Goal: Task Accomplishment & Management: Manage account settings

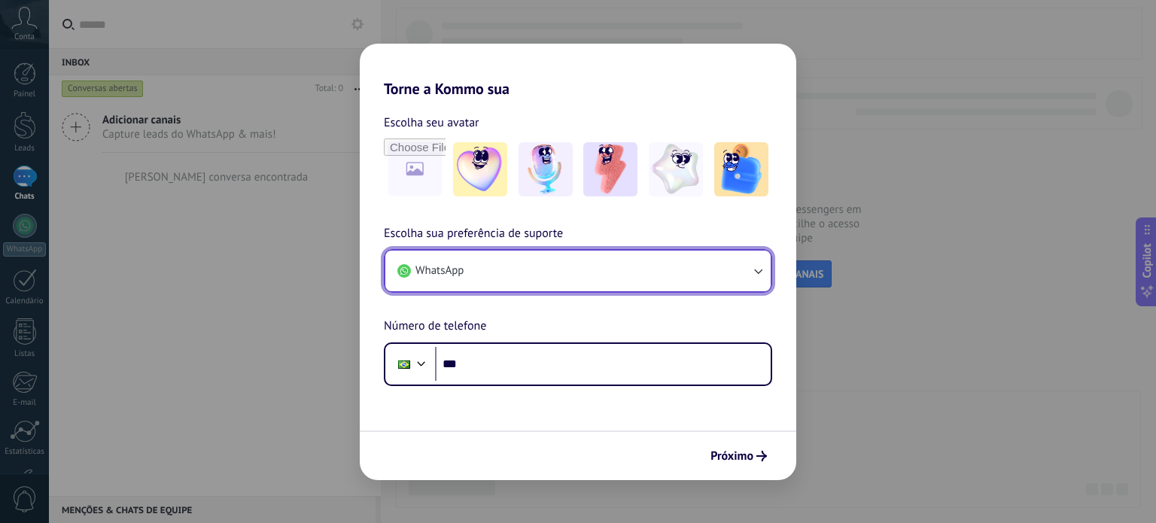
click at [765, 275] on icon "button" at bounding box center [757, 270] width 15 height 15
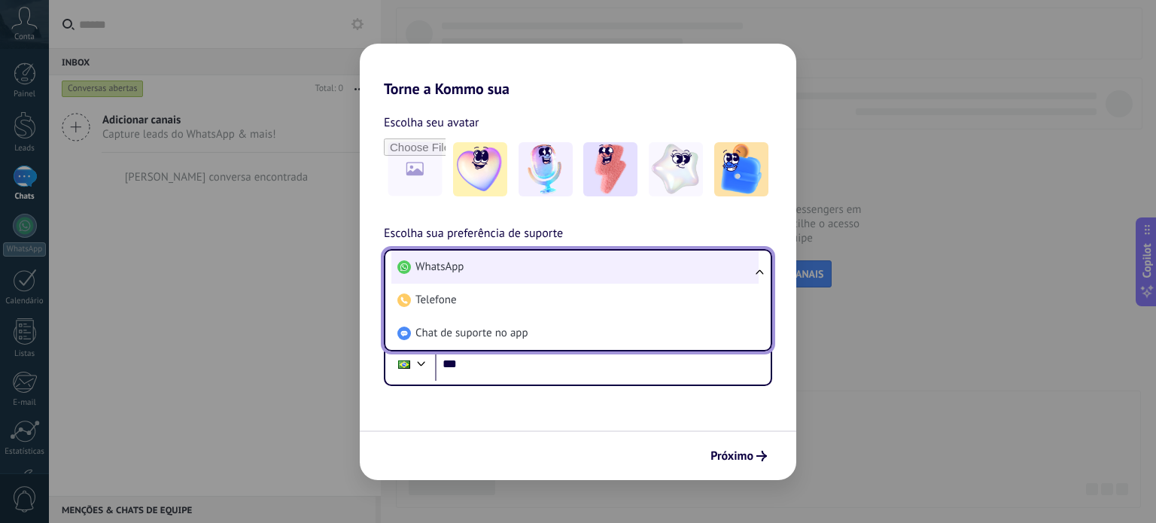
click at [472, 275] on li "WhatsApp" at bounding box center [574, 267] width 367 height 33
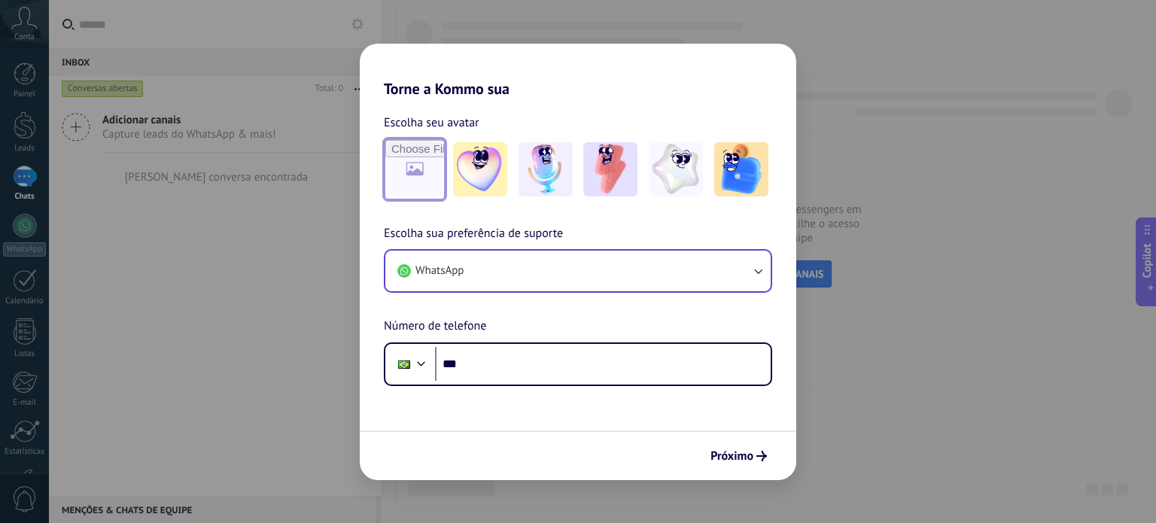
click at [412, 164] on input "file" at bounding box center [414, 169] width 59 height 59
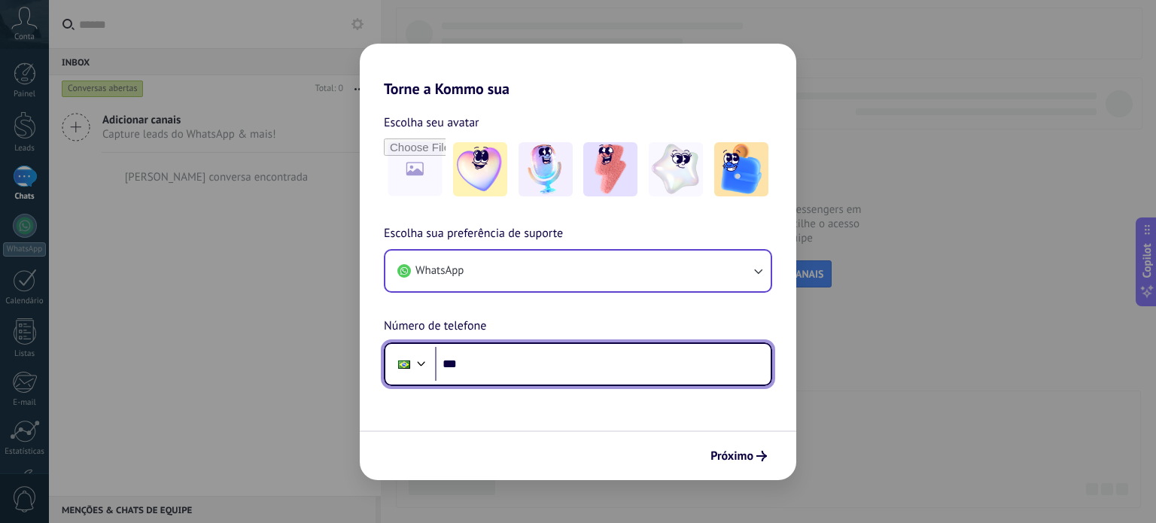
click at [576, 367] on input "***" at bounding box center [603, 364] width 336 height 35
click at [576, 367] on input "********" at bounding box center [603, 364] width 336 height 35
type input "**********"
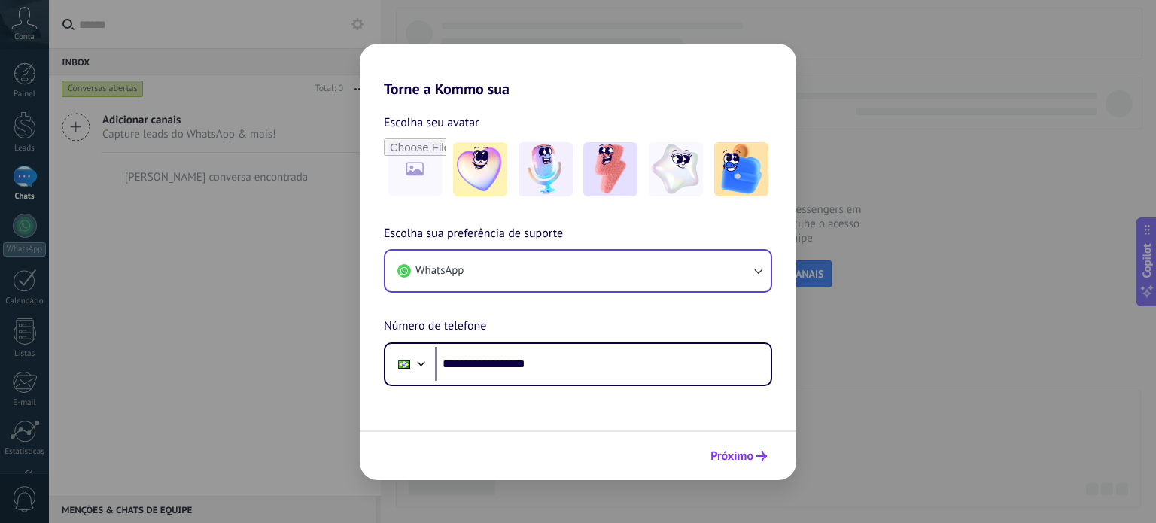
click at [720, 453] on span "Próximo" at bounding box center [732, 456] width 43 height 11
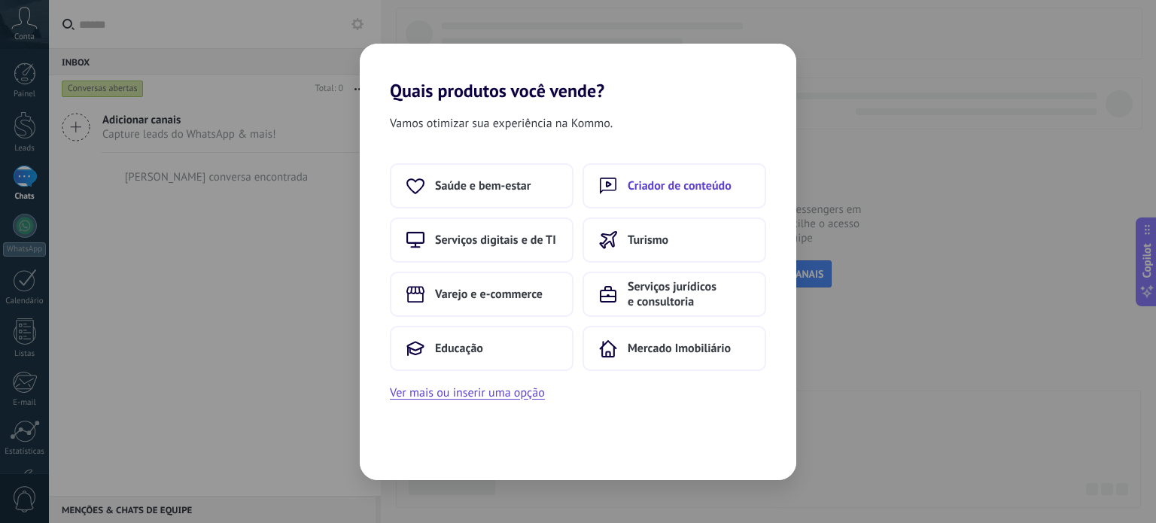
click at [666, 185] on span "Criador de conteúdo" at bounding box center [680, 185] width 104 height 15
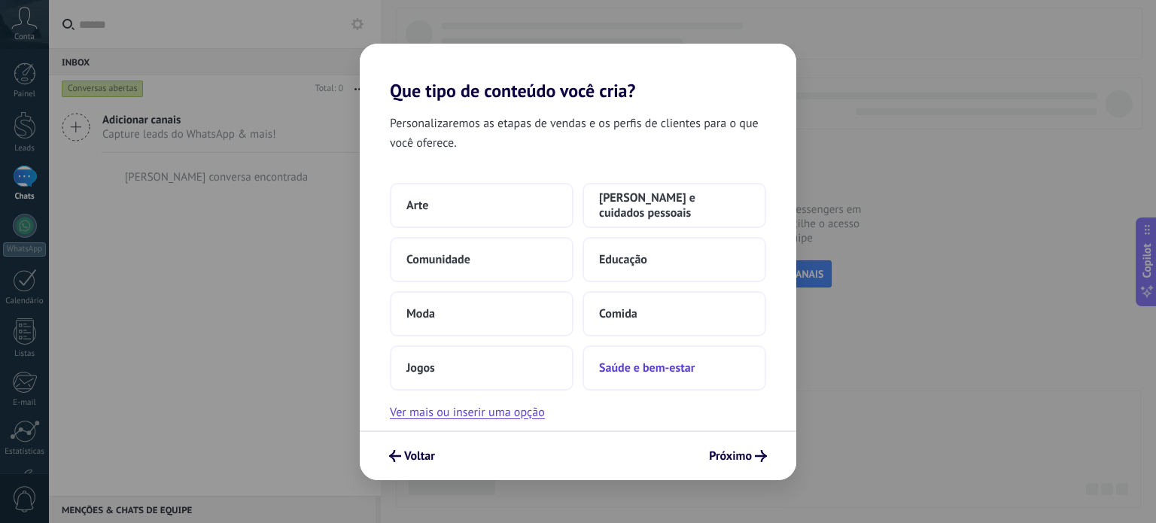
click at [663, 364] on span "Saúde e bem-estar" at bounding box center [647, 368] width 96 height 15
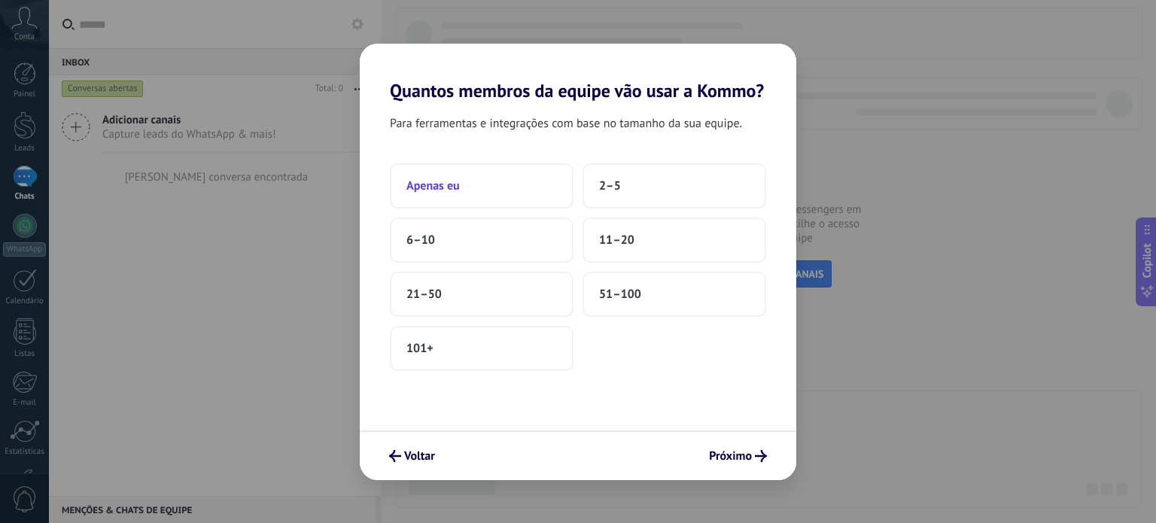
click at [428, 183] on span "Apenas eu" at bounding box center [432, 185] width 53 height 15
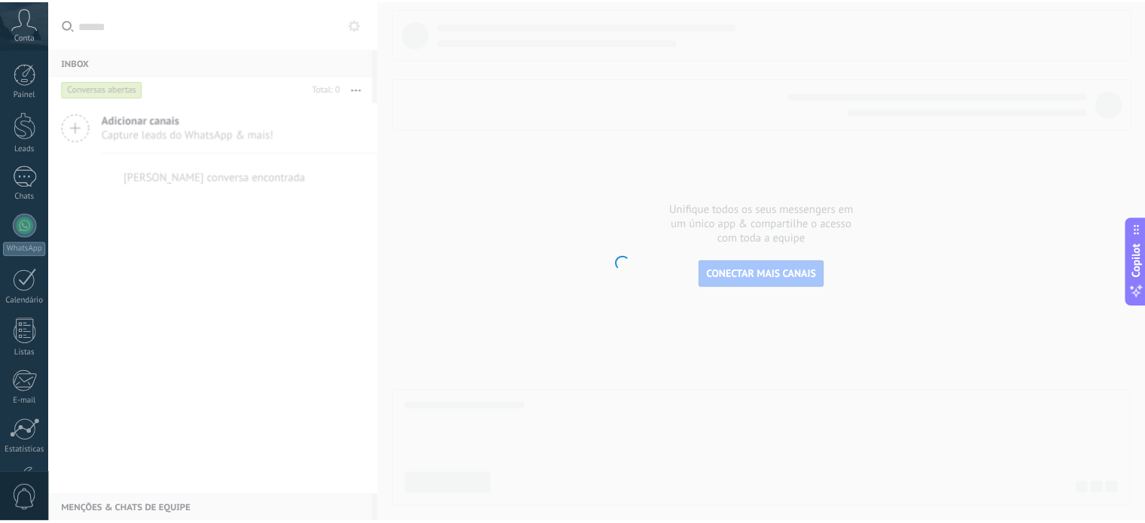
scroll to position [102, 0]
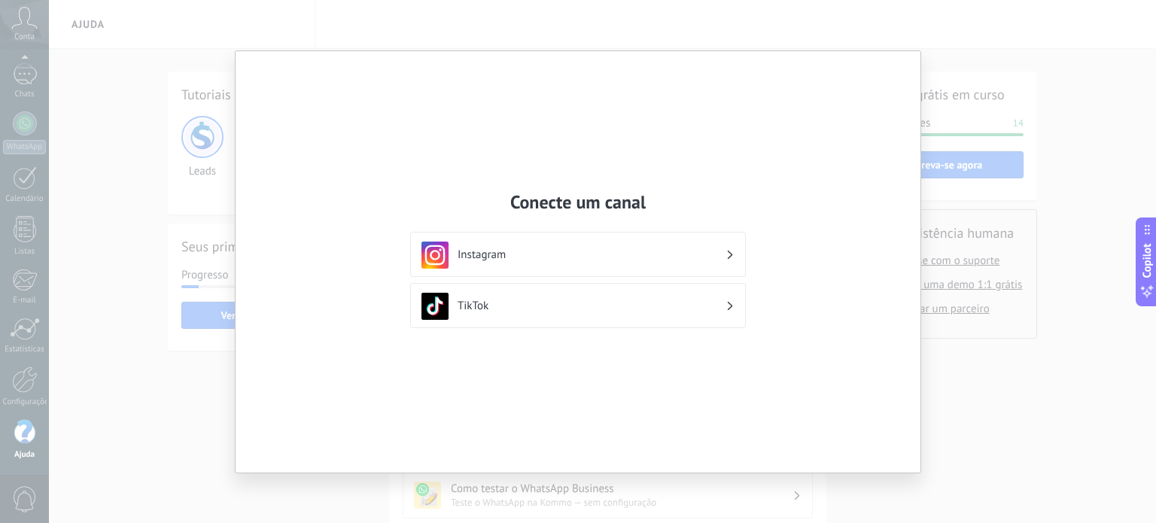
click at [492, 253] on h3 "Instagram" at bounding box center [592, 255] width 268 height 14
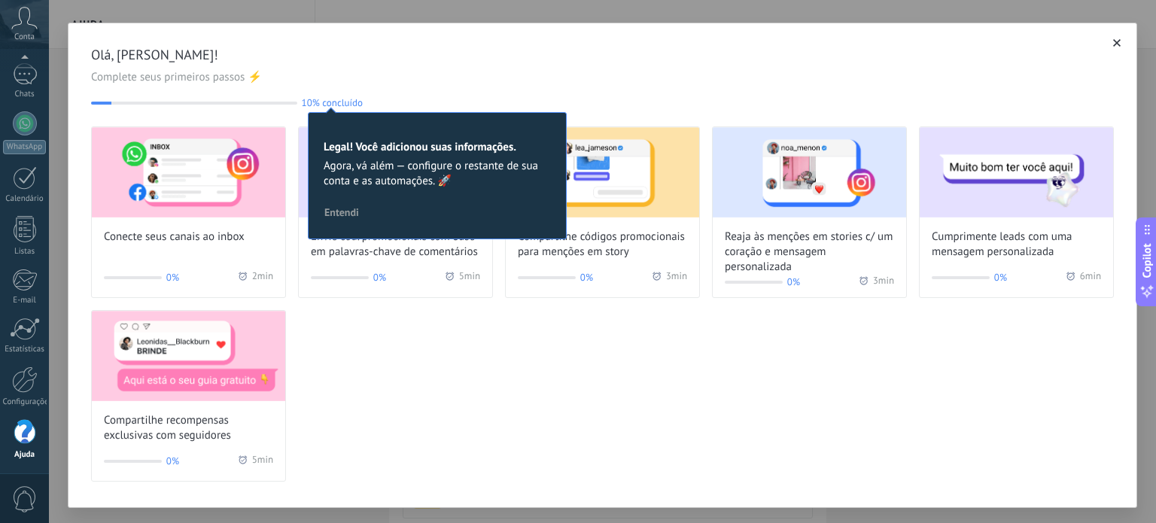
click at [1113, 40] on span "button" at bounding box center [1117, 43] width 8 height 11
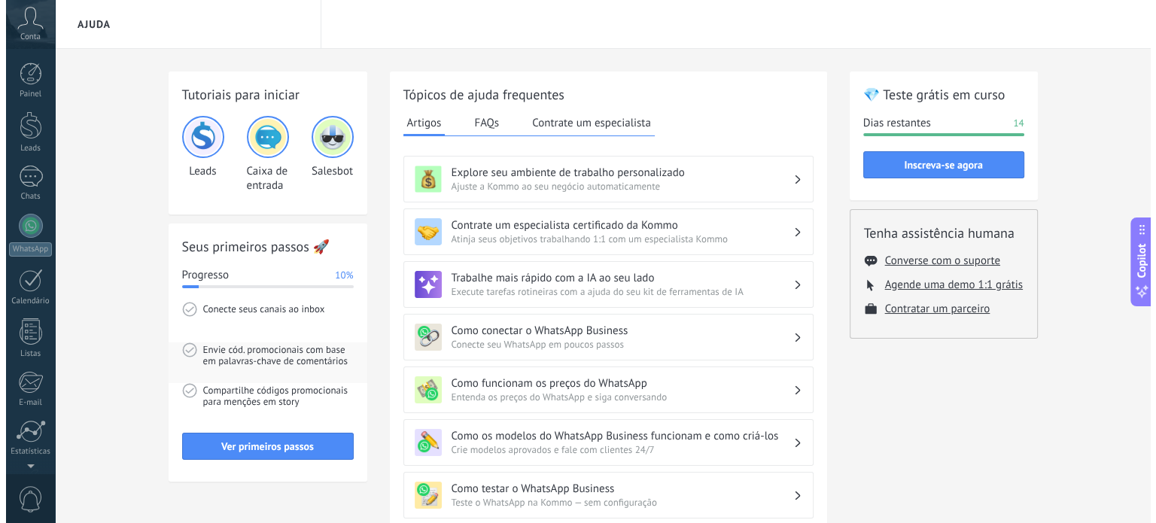
scroll to position [102, 0]
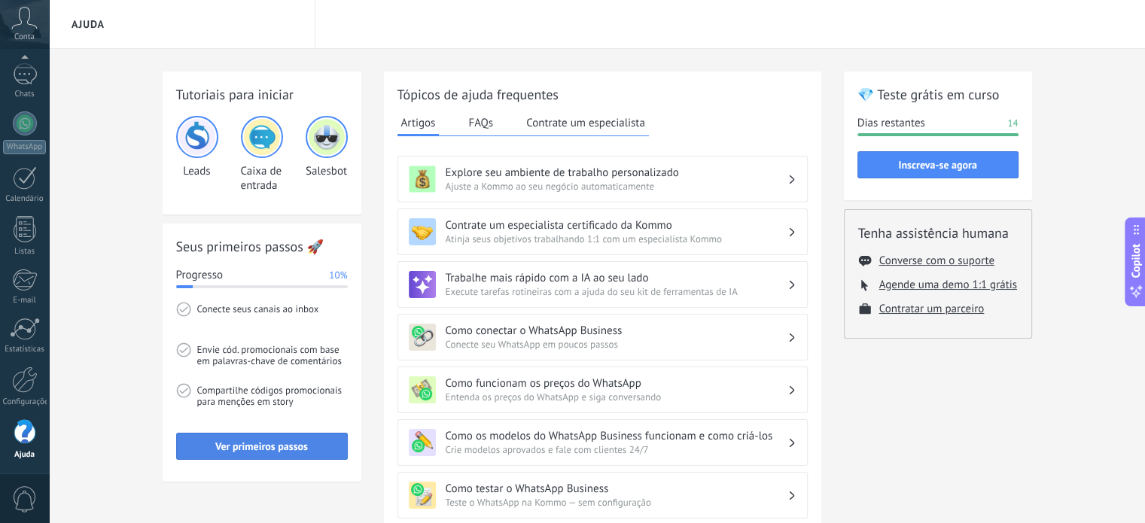
click at [294, 448] on span "Ver primeiros passos" at bounding box center [261, 446] width 93 height 11
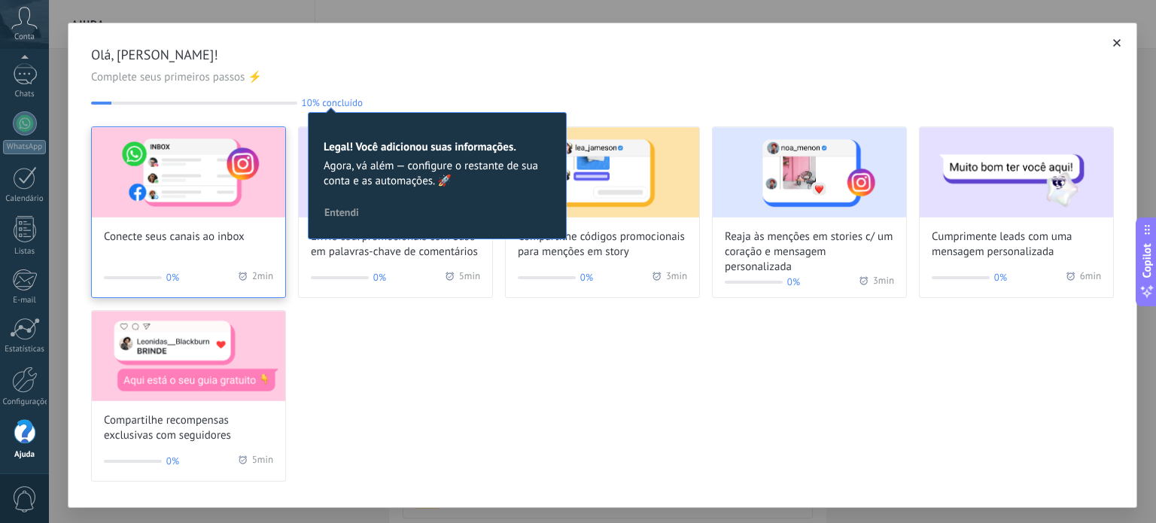
click at [169, 165] on img at bounding box center [188, 172] width 193 height 90
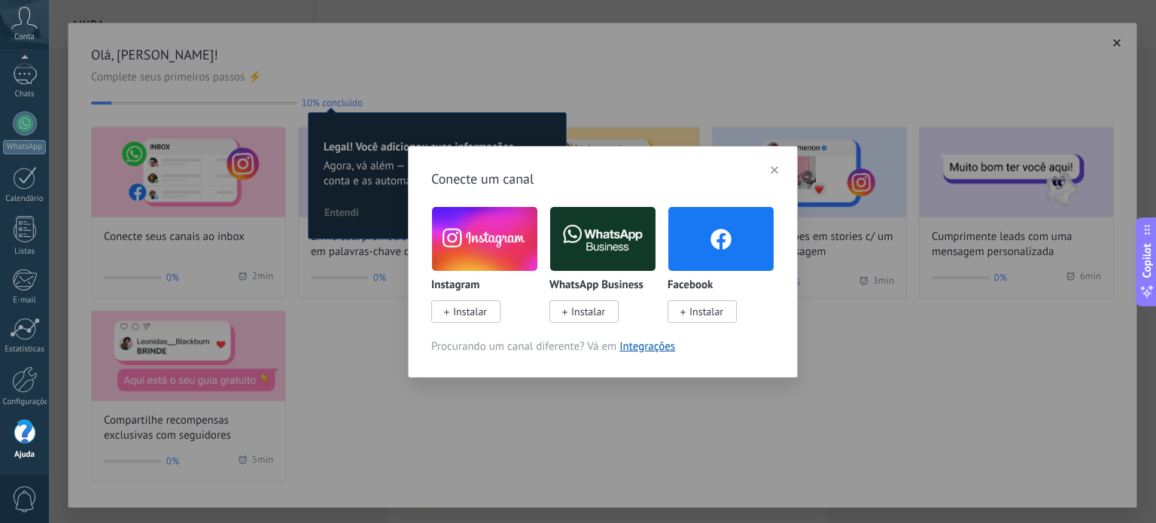
click at [470, 233] on img at bounding box center [484, 239] width 105 height 72
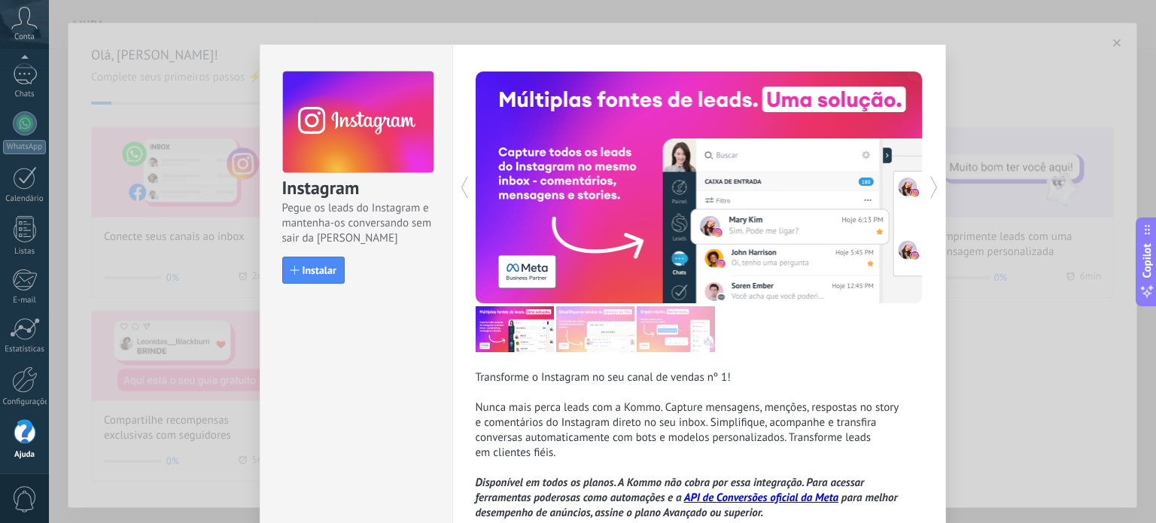
scroll to position [0, 0]
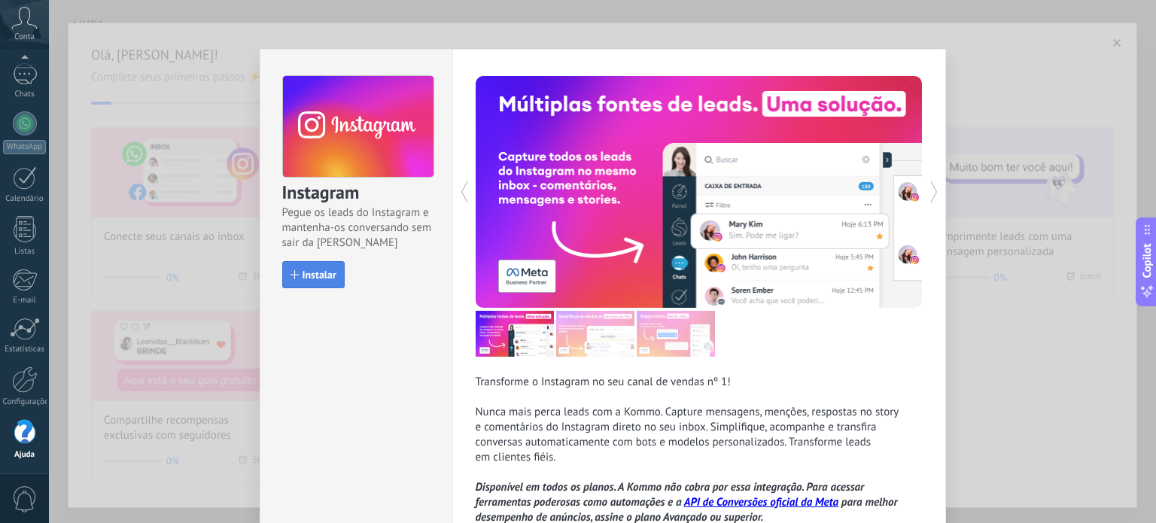
click at [307, 273] on span "Instalar" at bounding box center [320, 274] width 34 height 11
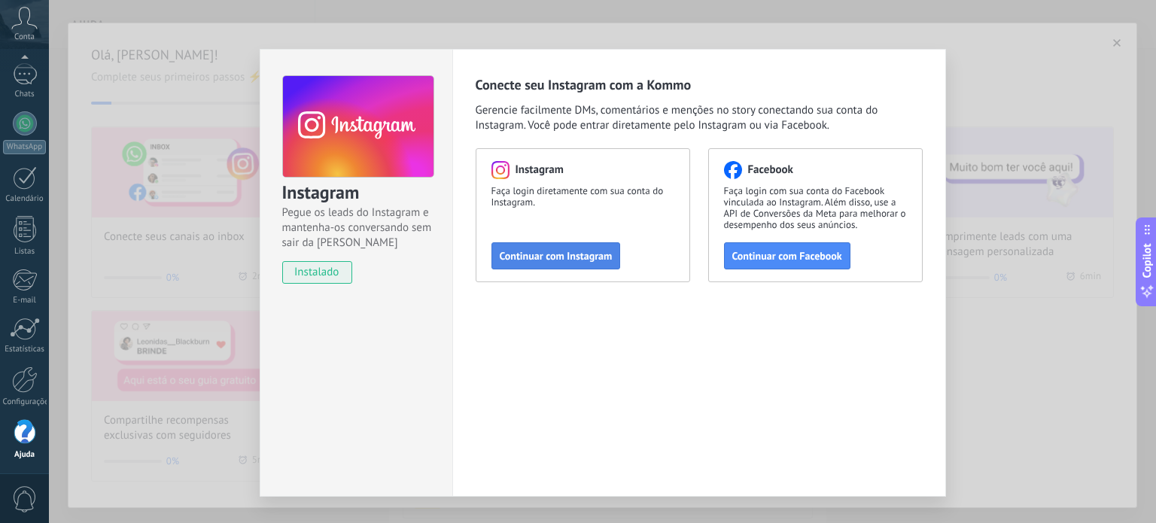
click at [546, 258] on span "Continuar com Instagram" at bounding box center [556, 256] width 113 height 11
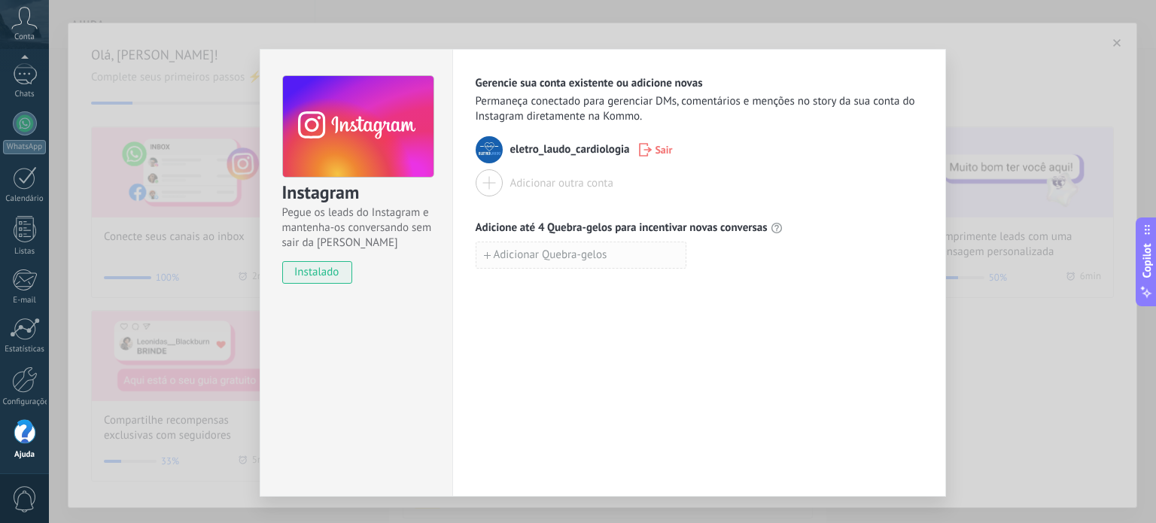
click at [563, 258] on span "Adicionar Quebra-gelos" at bounding box center [551, 255] width 114 height 11
click at [437, 240] on div "Instagram Pegue os leads do Instagram e mantenha-os conversando sem sair da Kom…" at bounding box center [356, 173] width 192 height 246
click at [534, 186] on div "Adicionar outra conta" at bounding box center [561, 183] width 103 height 14
click at [1108, 55] on div "Instagram Pegue os leads do Instagram e mantenha-os conversando sem sair da Kom…" at bounding box center [602, 261] width 1107 height 523
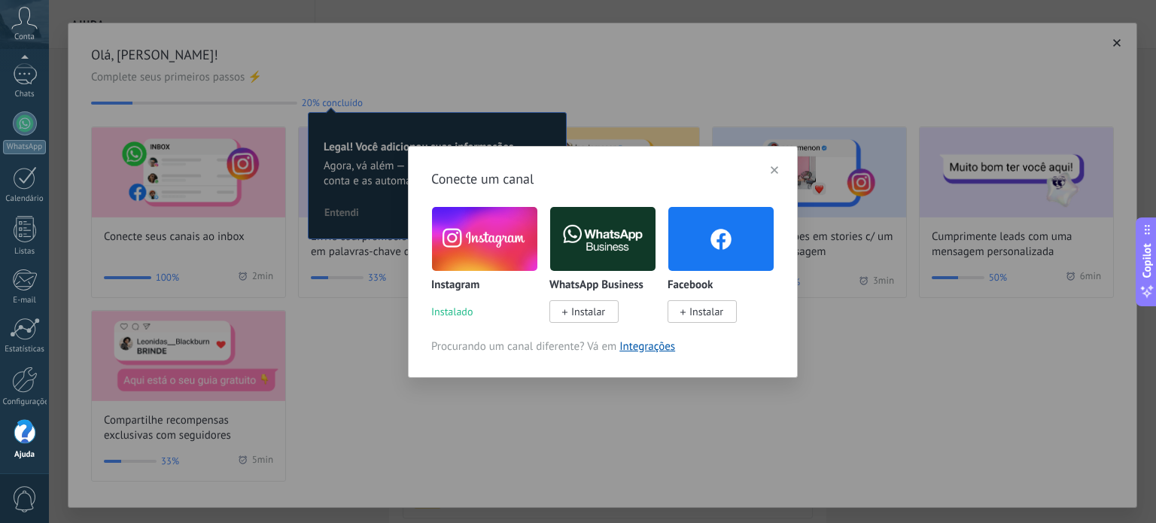
click at [712, 242] on img at bounding box center [720, 239] width 105 height 72
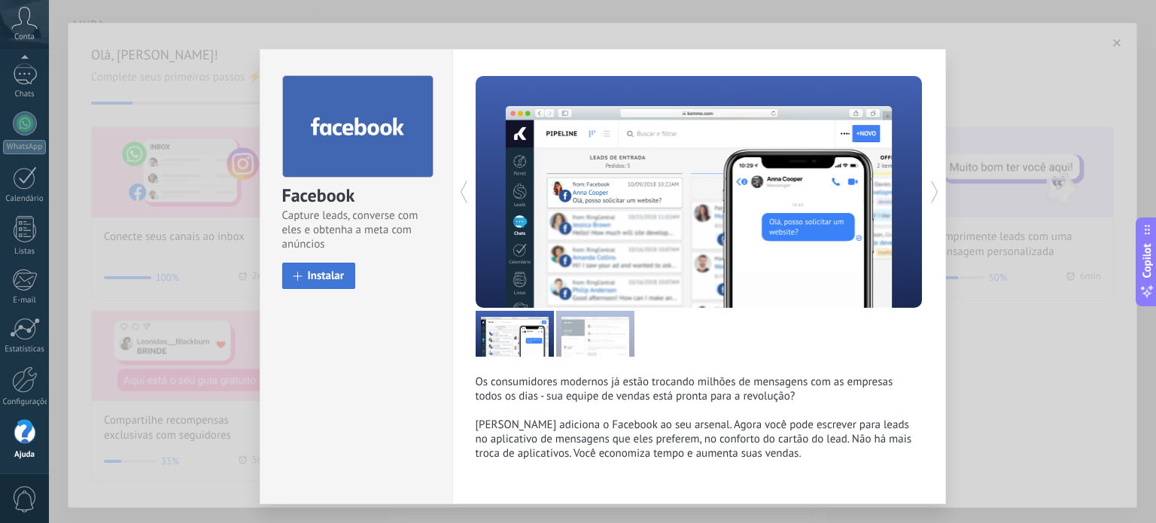
click at [324, 277] on span "Instalar" at bounding box center [326, 275] width 37 height 11
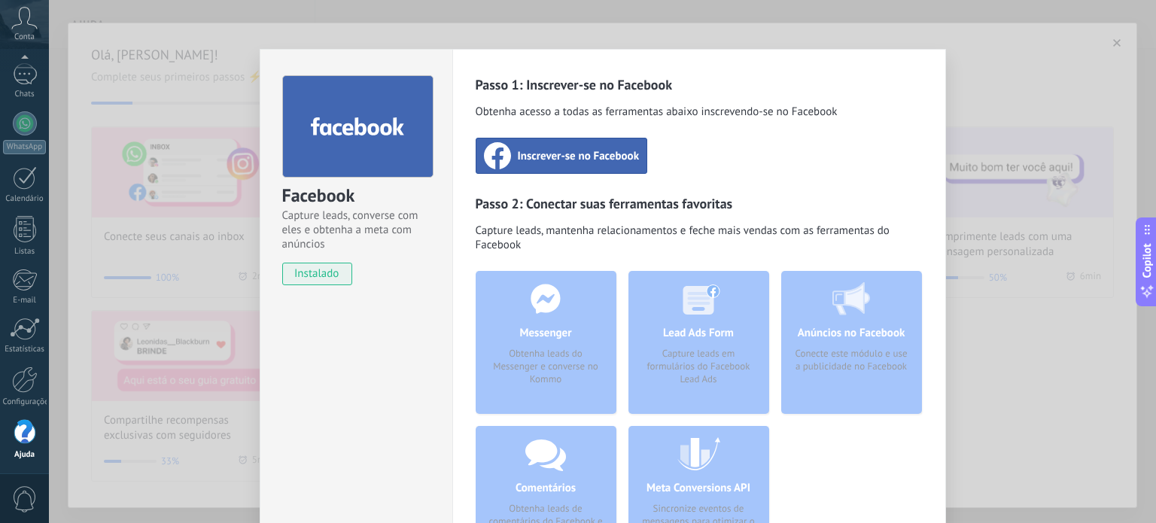
click at [689, 336] on div "Lead Ads Form Capture leads em formulários do Facebook Lead Ads" at bounding box center [698, 342] width 141 height 143
click at [680, 464] on div "Meta Conversions API Sincronize eventos de mensagens para otimizar o seus anúnc…" at bounding box center [698, 497] width 141 height 143
click at [564, 160] on span "Inscrever-se no Facebook" at bounding box center [579, 155] width 122 height 15
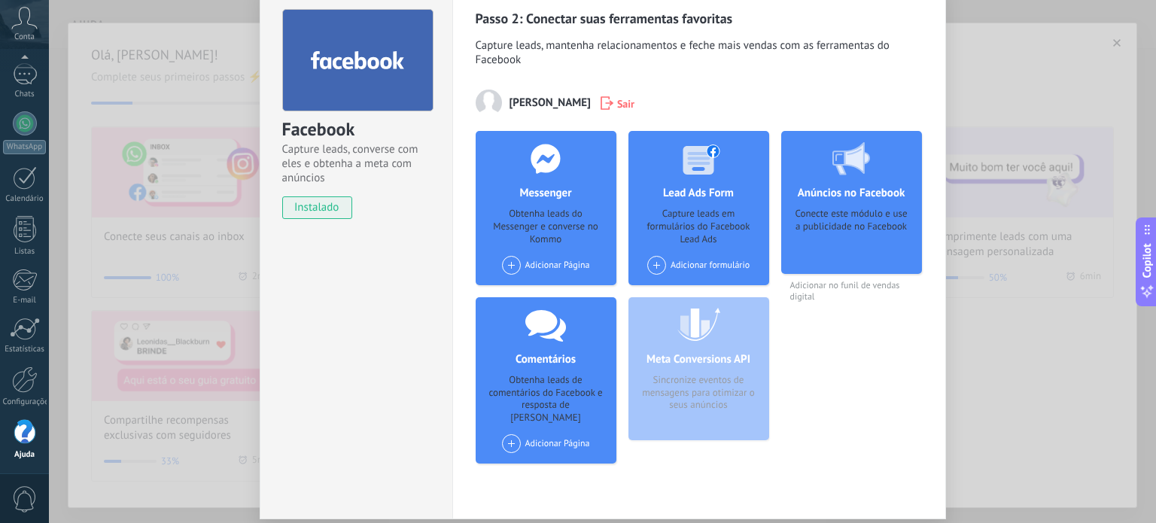
scroll to position [30, 0]
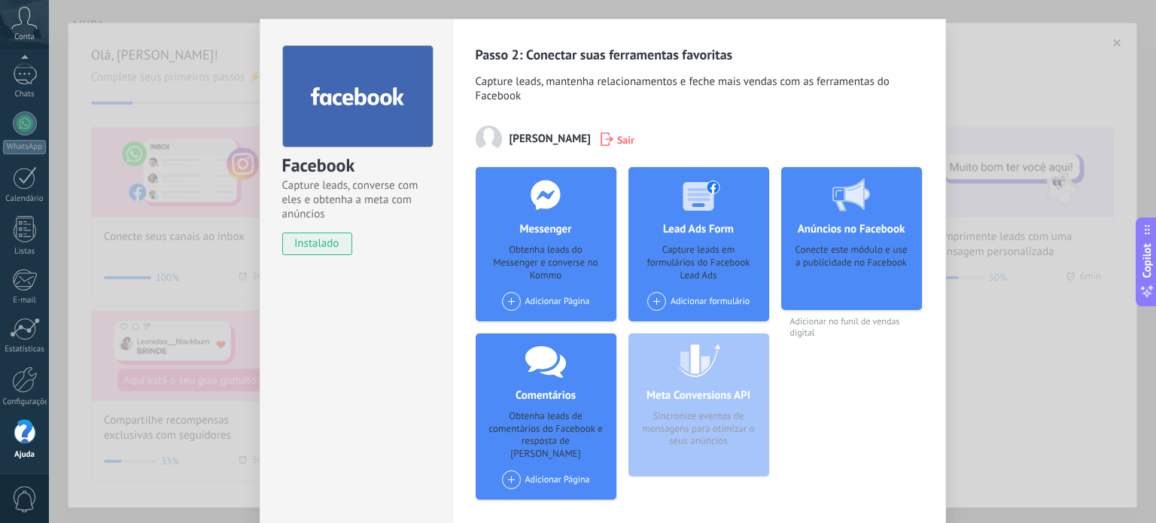
click at [1066, 56] on div "Facebook Capture leads, converse com eles e obtenha a meta com anúncios instala…" at bounding box center [602, 261] width 1107 height 523
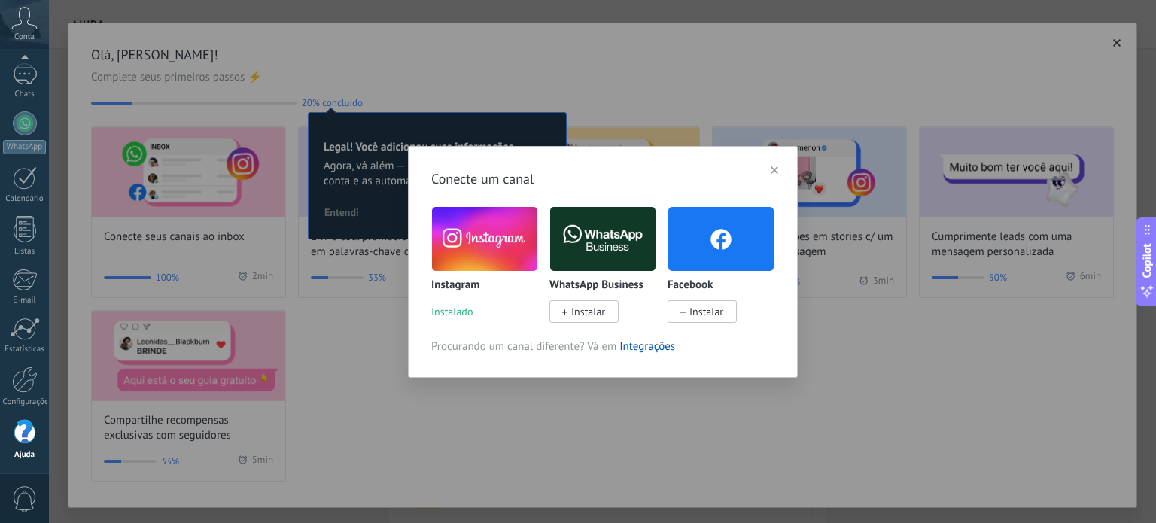
scroll to position [0, 0]
click at [774, 171] on icon "button" at bounding box center [775, 170] width 8 height 8
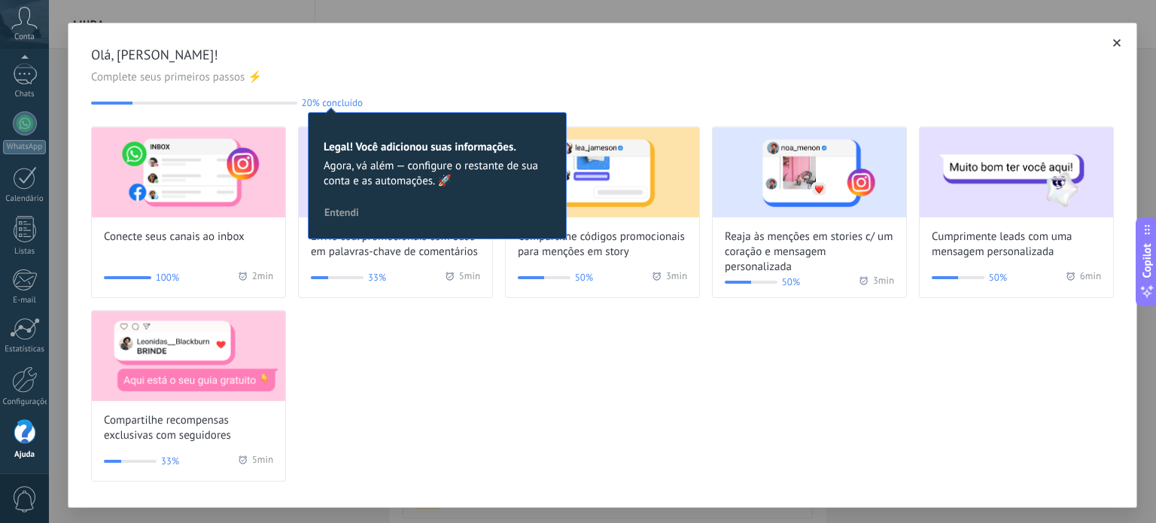
click at [341, 209] on span "Entendi" at bounding box center [341, 212] width 35 height 11
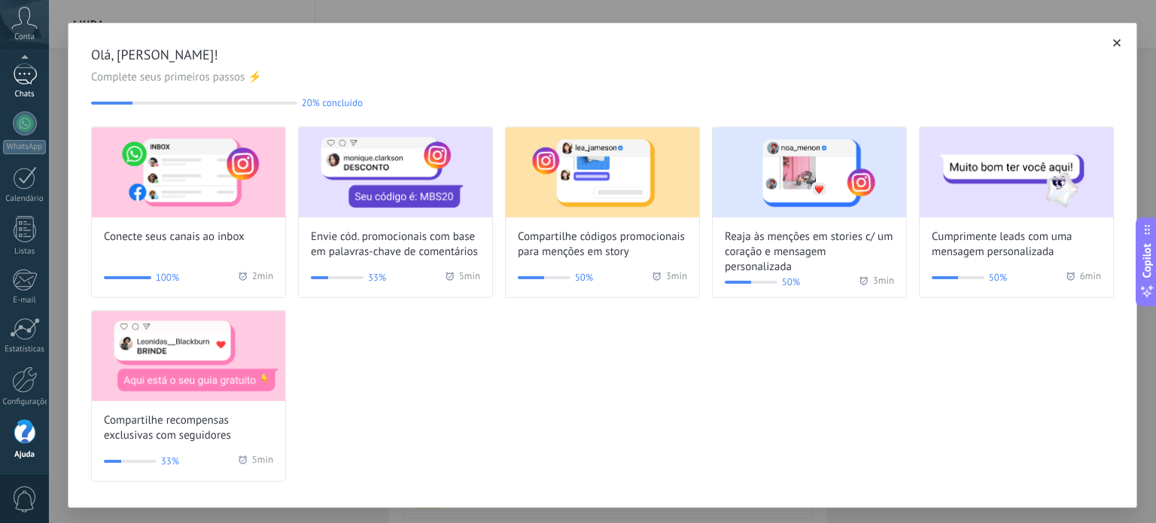
click at [29, 75] on div at bounding box center [25, 74] width 24 height 22
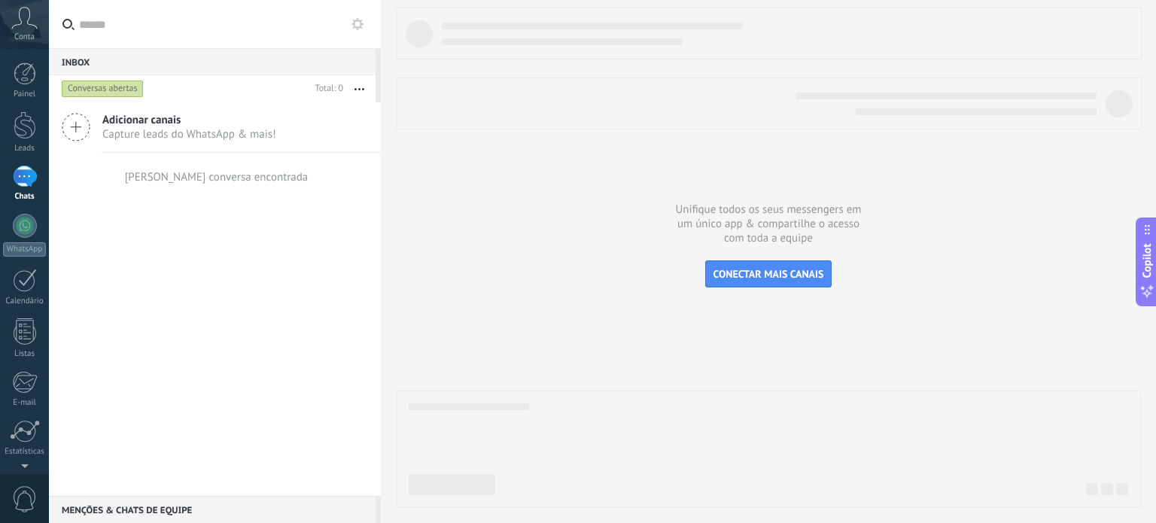
click at [24, 21] on icon at bounding box center [24, 18] width 26 height 23
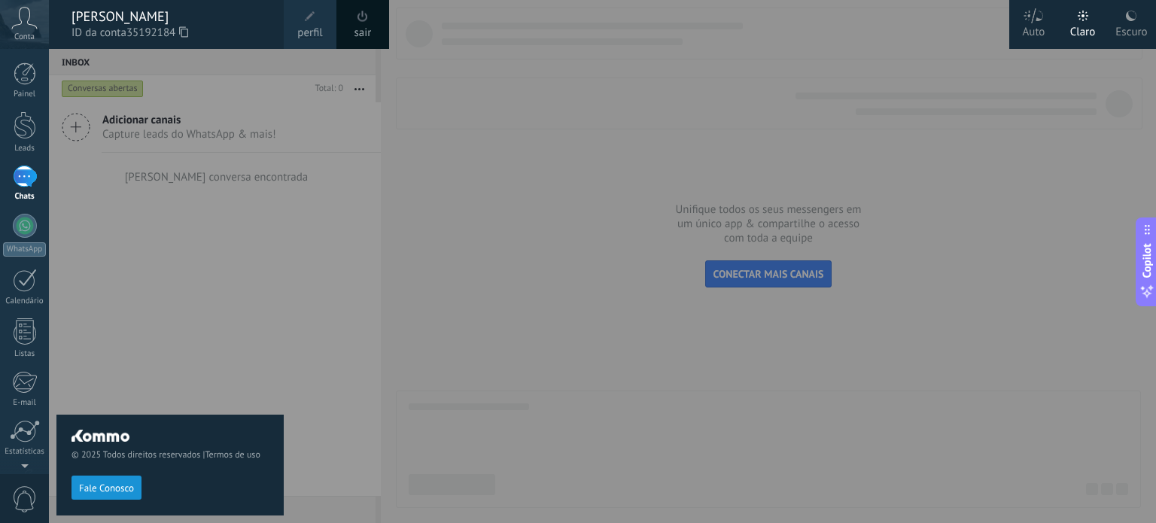
click at [303, 25] on span "perfil" at bounding box center [309, 33] width 25 height 17
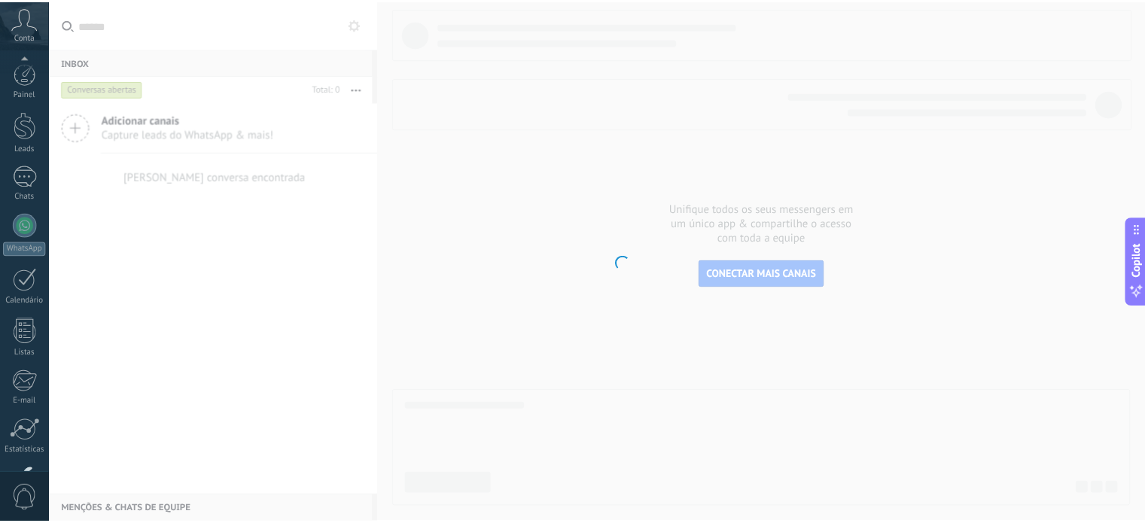
scroll to position [102, 0]
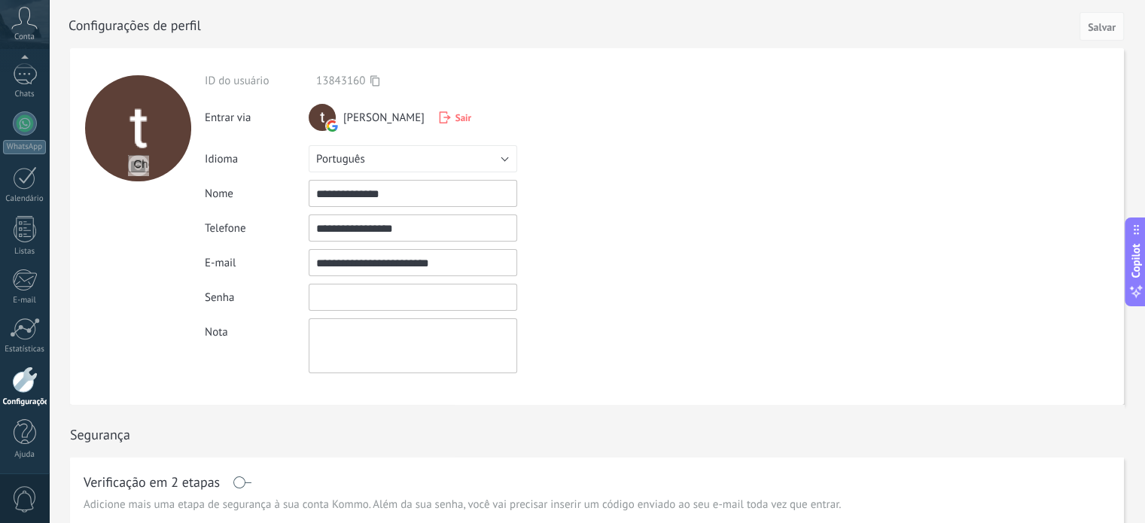
click at [353, 300] on input "textbox" at bounding box center [413, 297] width 208 height 27
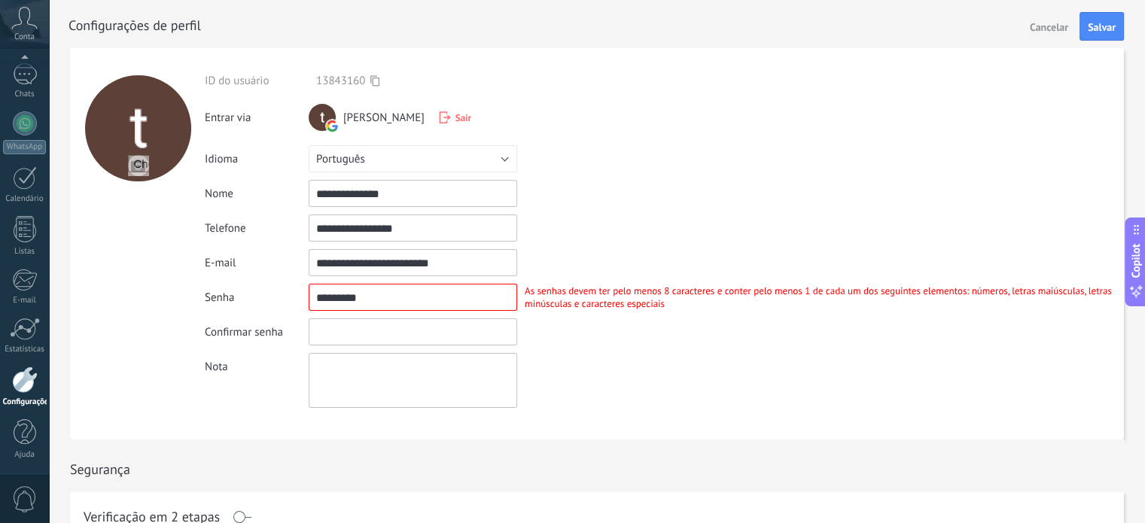
click at [426, 328] on input "textbox" at bounding box center [413, 331] width 208 height 27
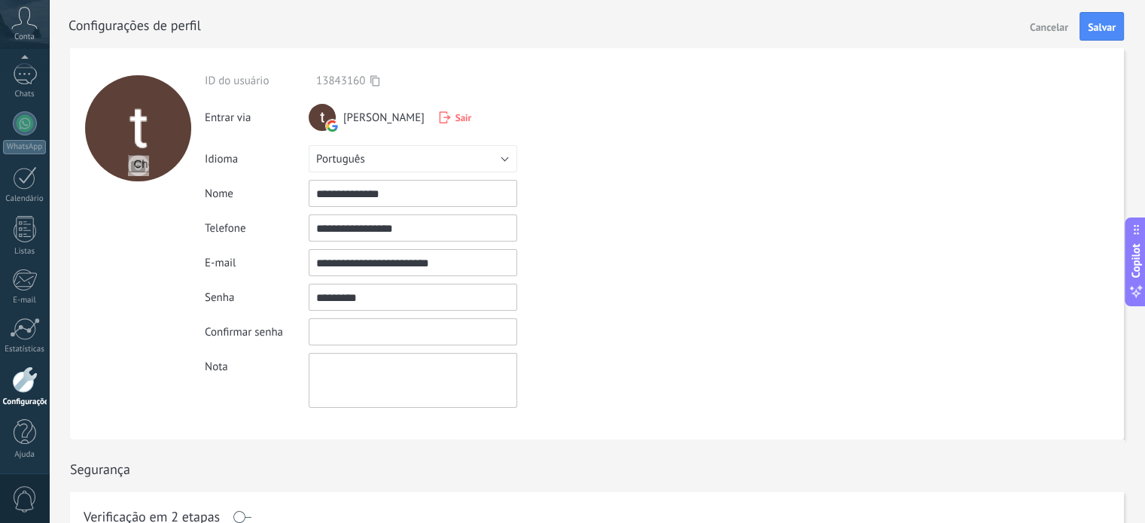
click at [390, 287] on input "textbox" at bounding box center [413, 297] width 208 height 27
type input "*"
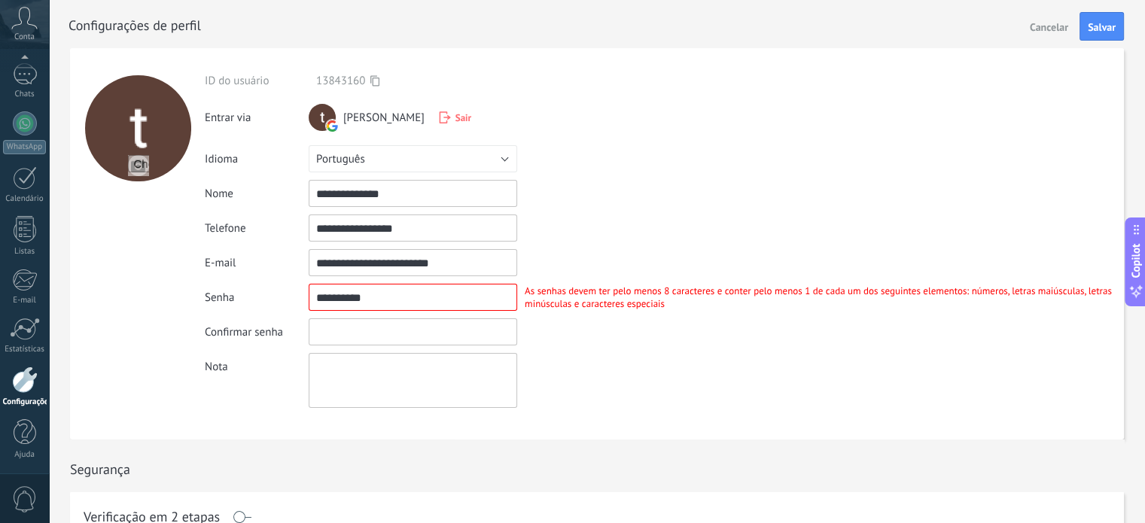
click at [386, 333] on input "textbox" at bounding box center [413, 331] width 208 height 27
click at [363, 302] on input "textbox" at bounding box center [413, 297] width 208 height 27
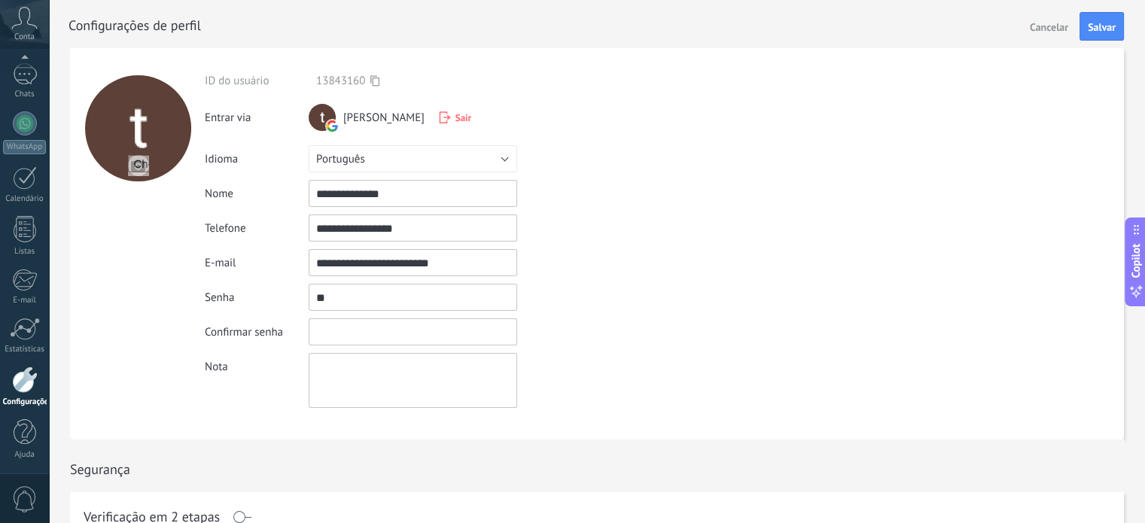
type input "*"
type input "**********"
click at [361, 325] on input "textbox" at bounding box center [413, 331] width 208 height 27
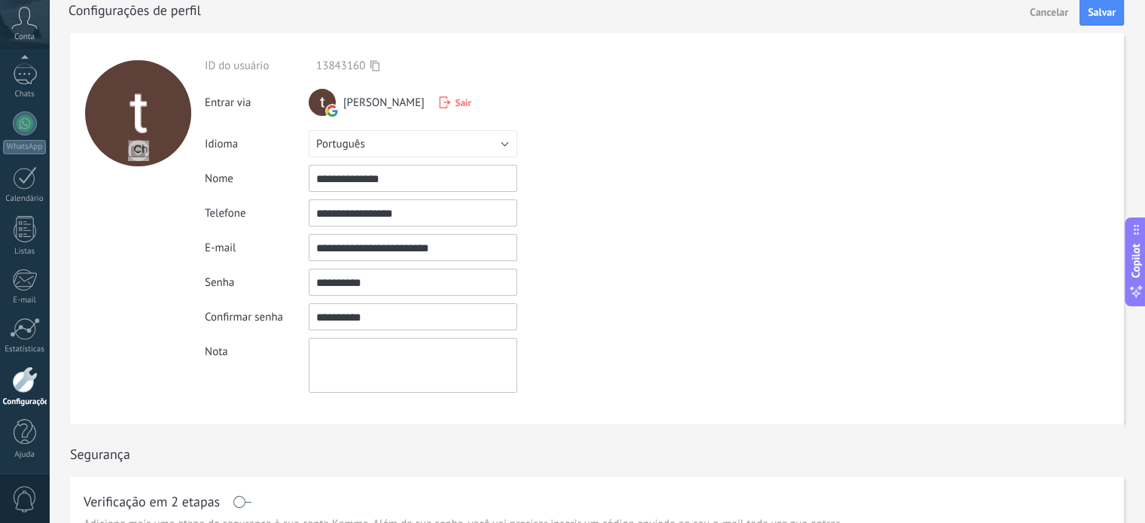
scroll to position [0, 0]
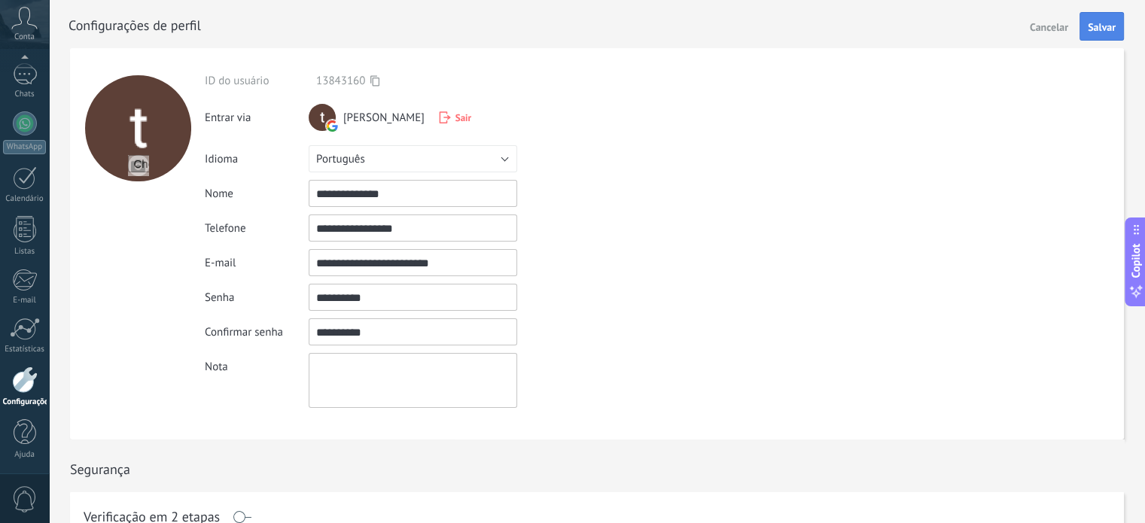
type input "**********"
click at [1102, 29] on span "Salvar" at bounding box center [1102, 27] width 28 height 11
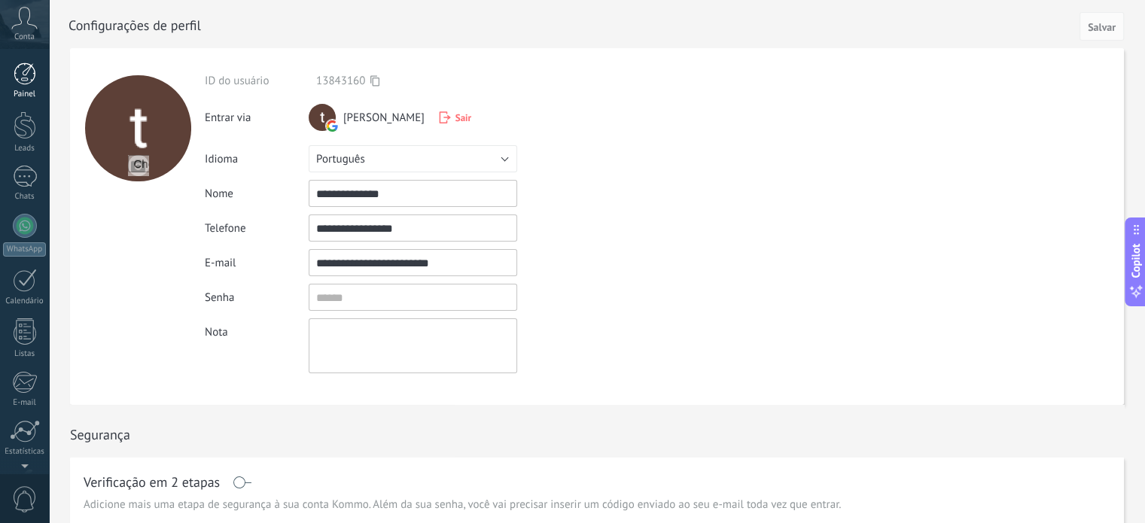
click at [23, 81] on div at bounding box center [25, 73] width 23 height 23
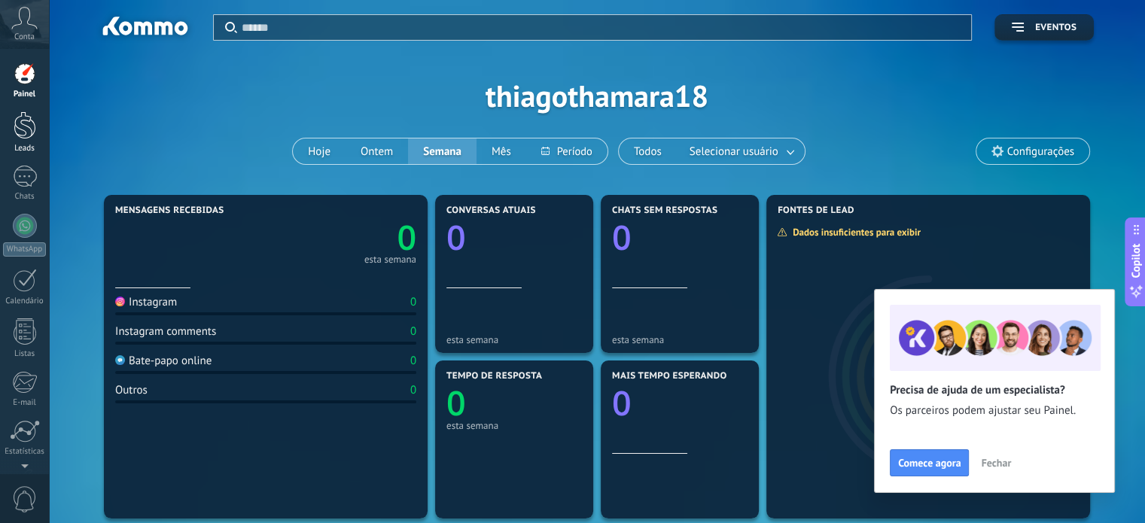
click at [24, 126] on div at bounding box center [25, 125] width 23 height 28
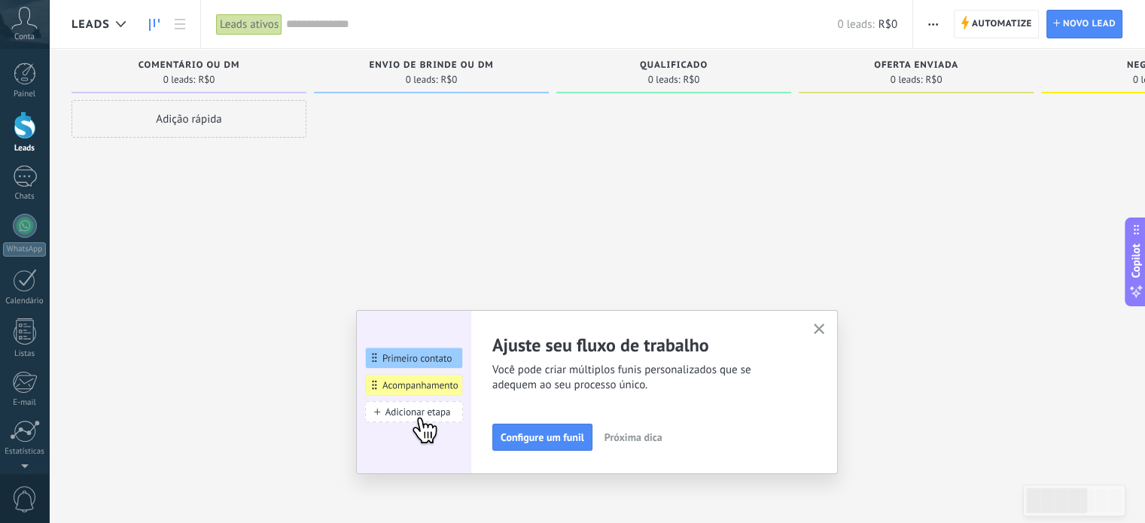
click at [761, 263] on div at bounding box center [673, 263] width 235 height 327
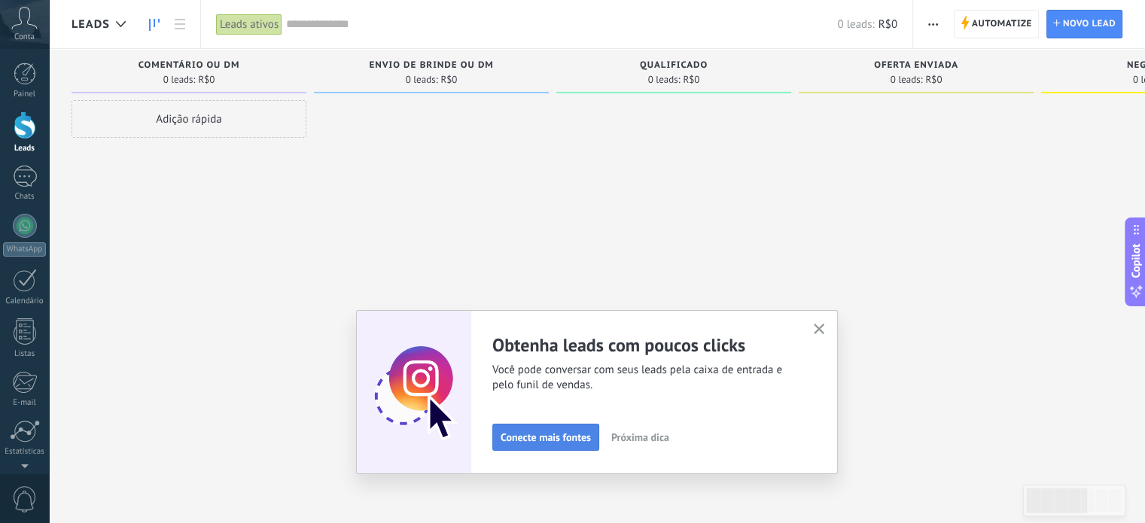
click at [566, 442] on span "Conecte mais fontes" at bounding box center [546, 437] width 90 height 11
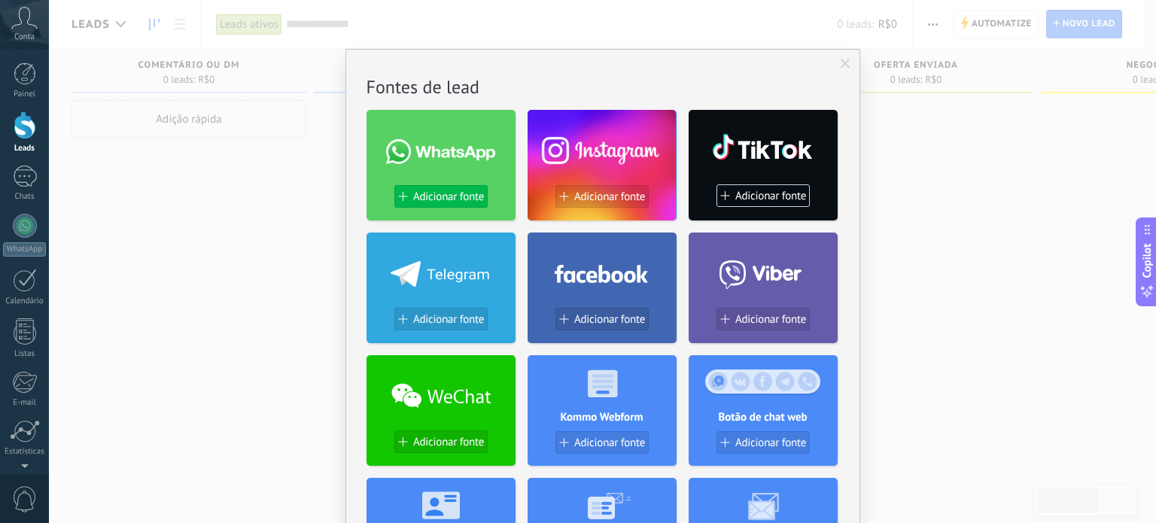
click at [473, 194] on span "Adicionar fonte" at bounding box center [448, 196] width 71 height 13
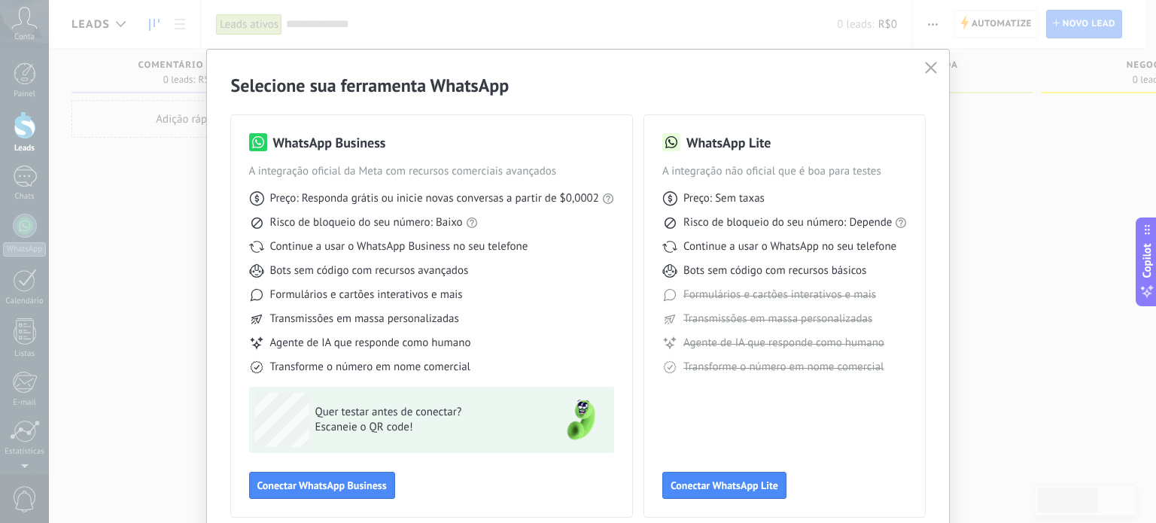
click at [99, 138] on div "Selecione sua ferramenta WhatsApp WhatsApp Business A integração oficial da Met…" at bounding box center [578, 261] width 1156 height 523
click at [930, 71] on use "button" at bounding box center [931, 67] width 11 height 11
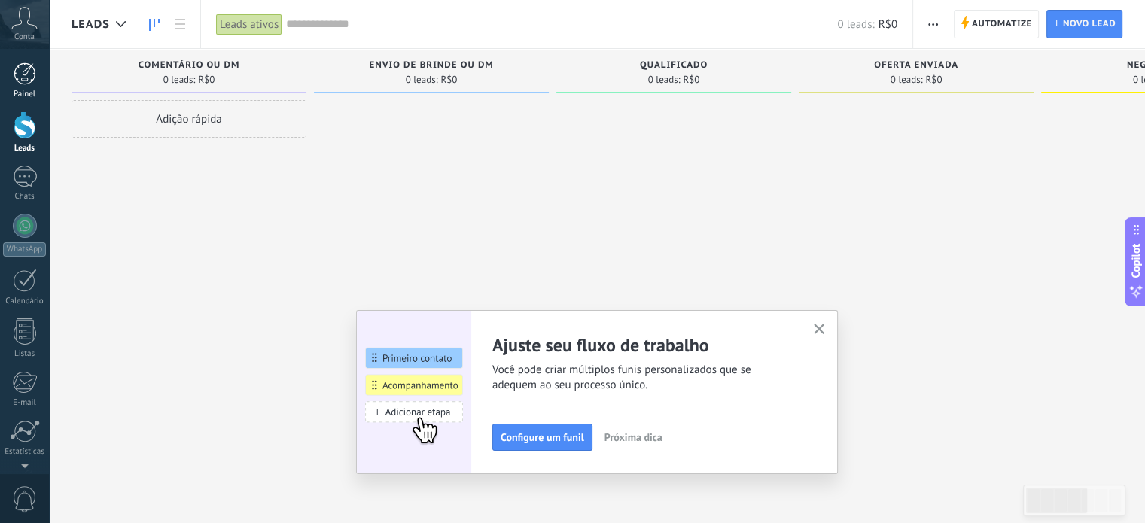
click at [14, 84] on div at bounding box center [25, 73] width 23 height 23
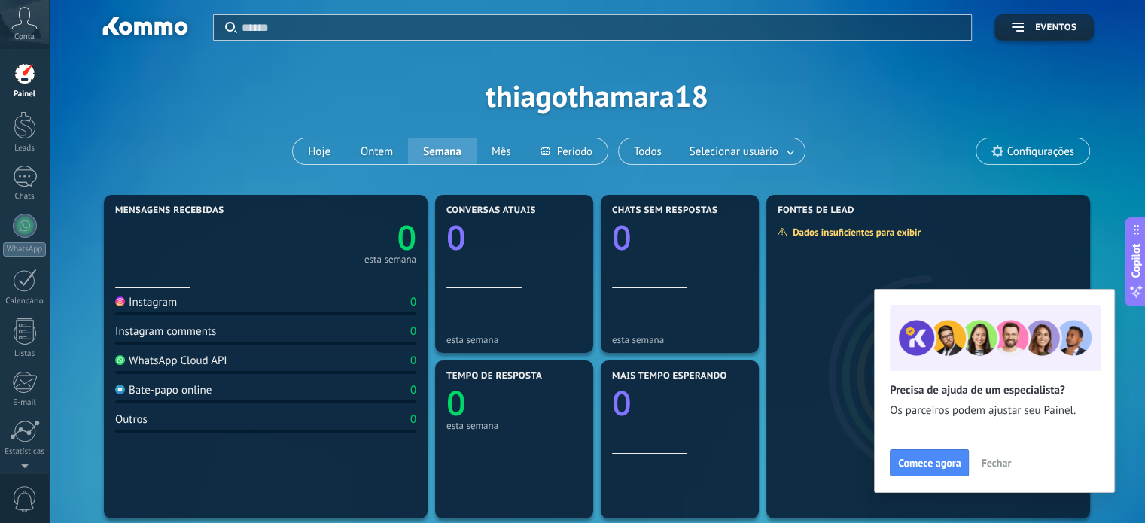
click at [1006, 153] on span "Configurações" at bounding box center [1032, 151] width 113 height 26
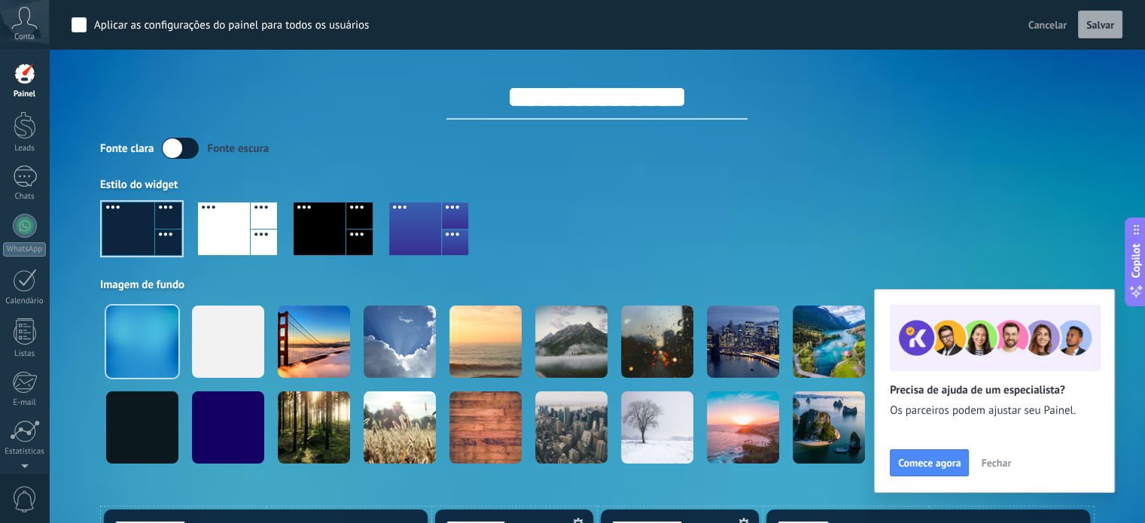
click at [565, 219] on div at bounding box center [597, 235] width 994 height 86
click at [1036, 26] on span "Cancelar" at bounding box center [1047, 25] width 38 height 14
